Goal: Browse casually: Explore the website without a specific task or goal

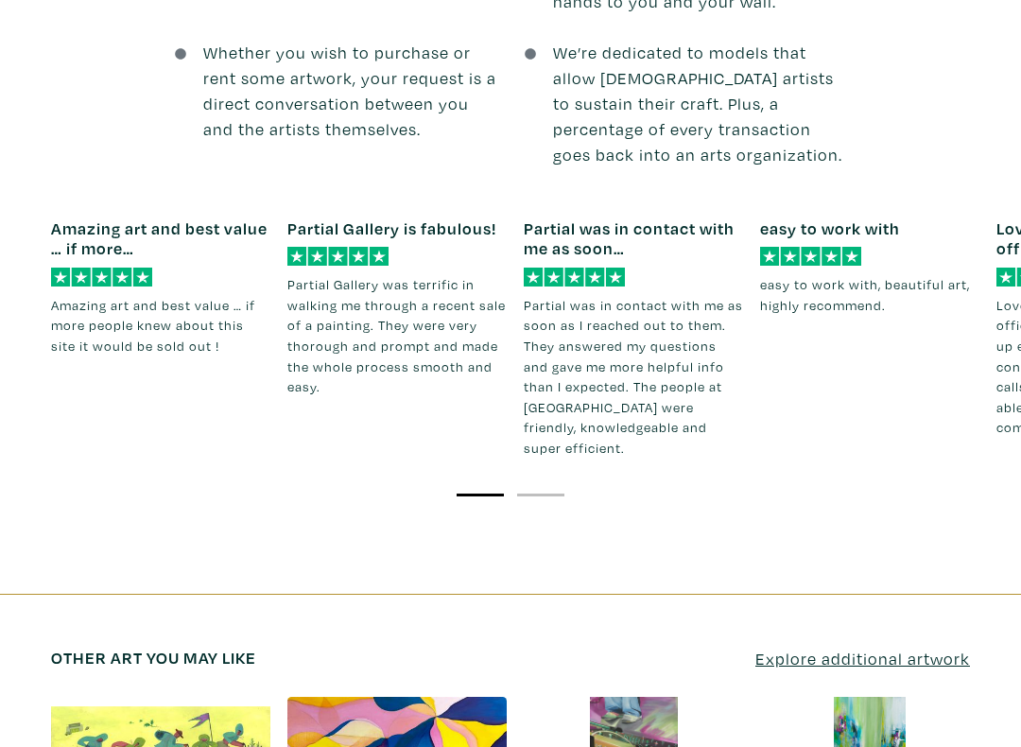
scroll to position [2545, 0]
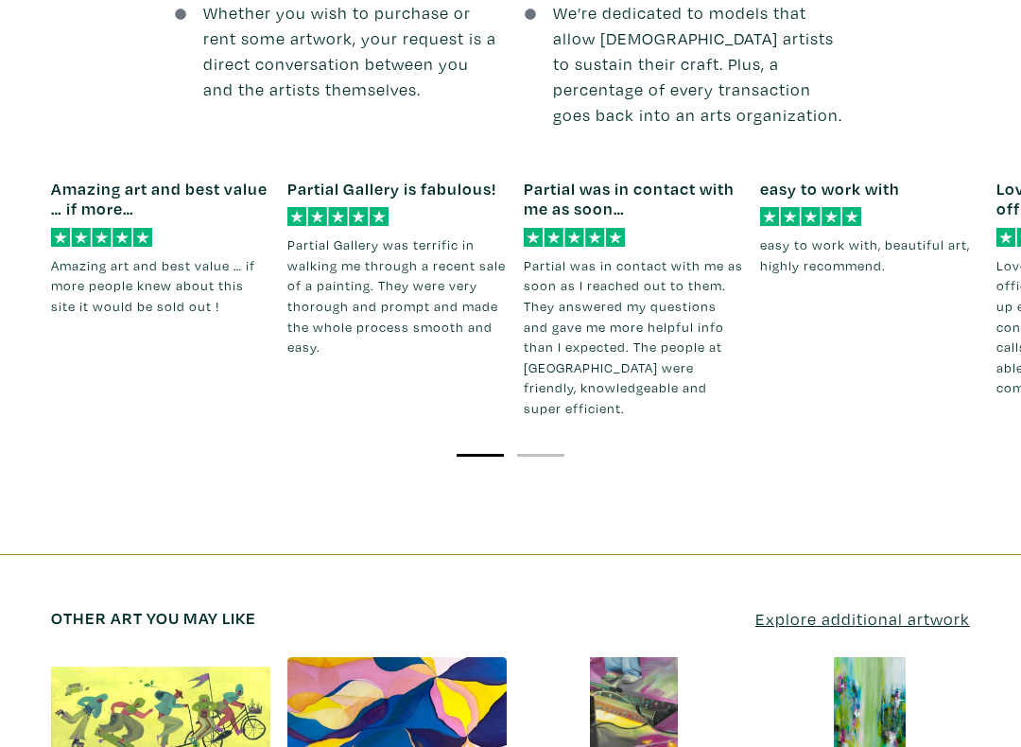
click at [458, 640] on div at bounding box center [396, 712] width 219 height 110
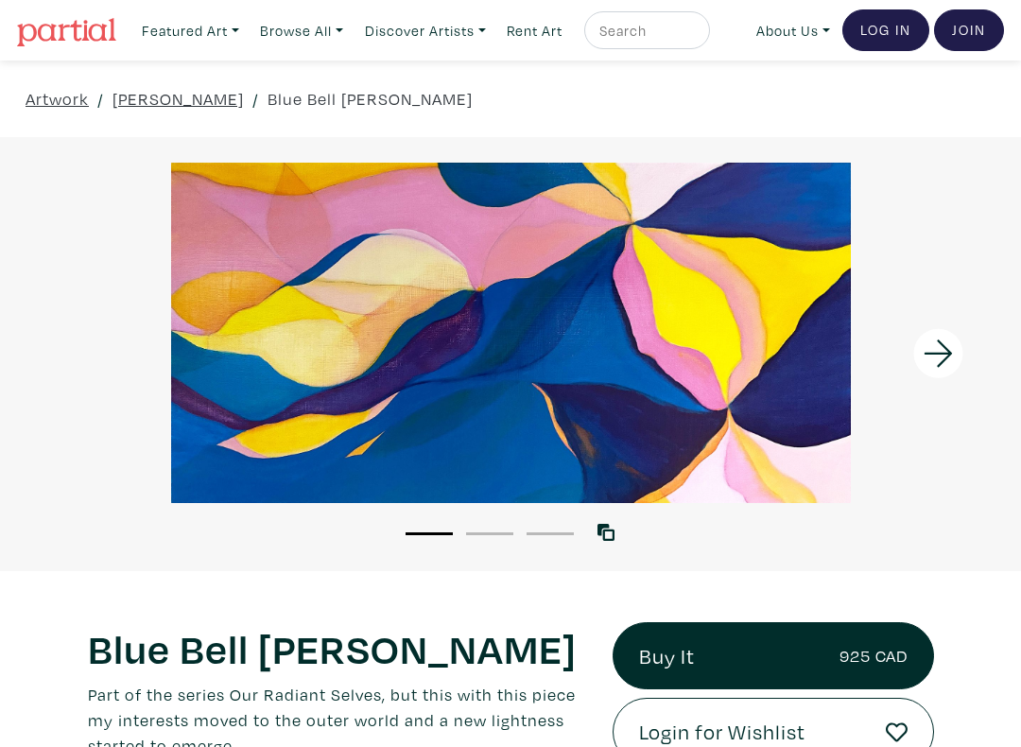
click at [940, 370] on icon at bounding box center [938, 353] width 64 height 51
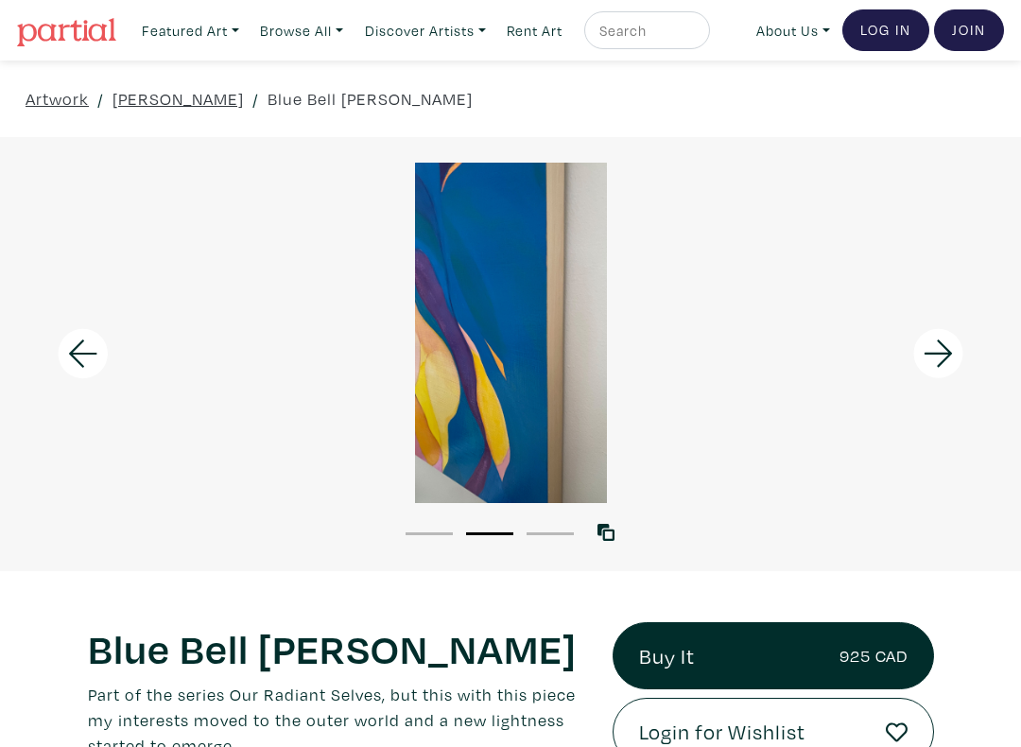
click at [926, 366] on icon at bounding box center [938, 353] width 64 height 51
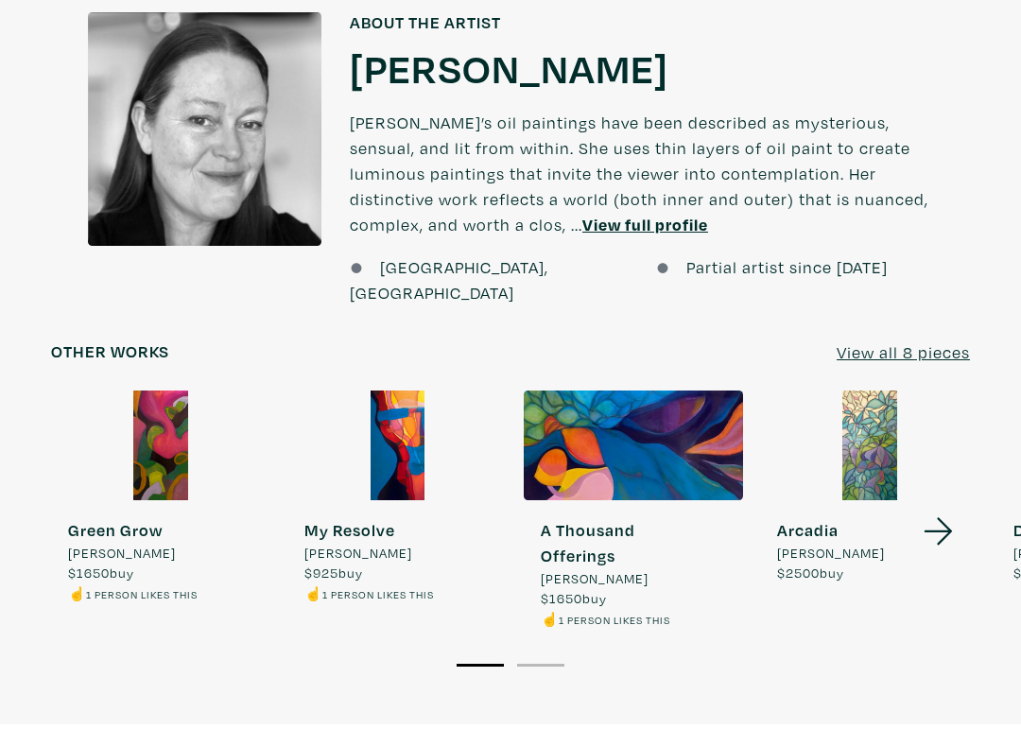
scroll to position [1703, 0]
click at [664, 413] on div at bounding box center [633, 445] width 219 height 110
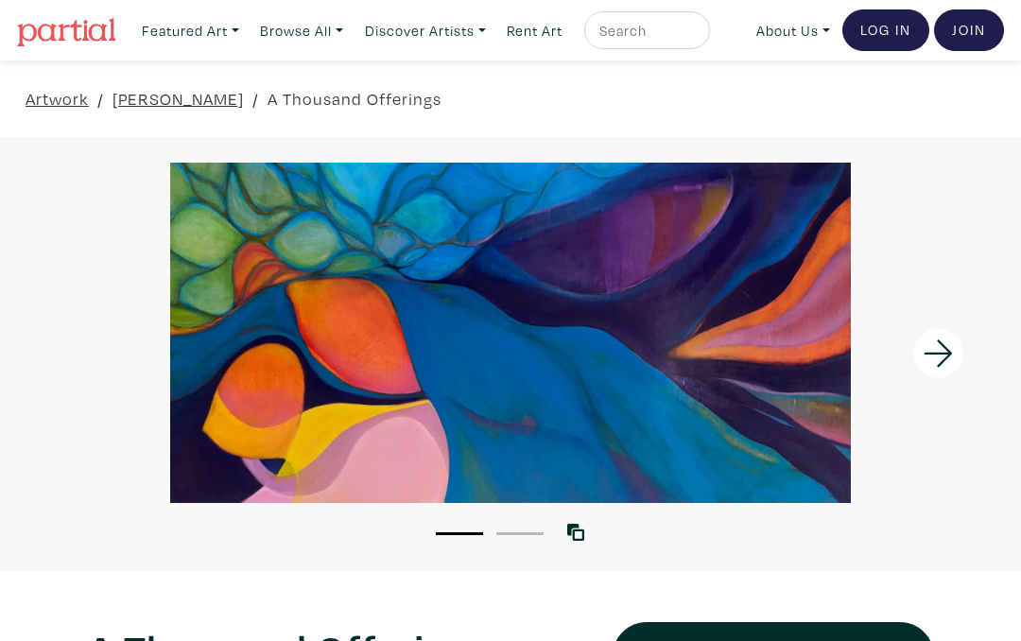
click at [942, 366] on icon at bounding box center [938, 353] width 64 height 51
